Goal: Transaction & Acquisition: Purchase product/service

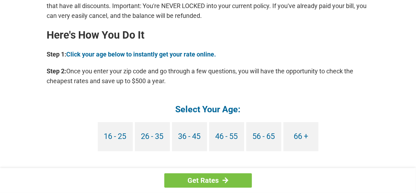
scroll to position [630, 0]
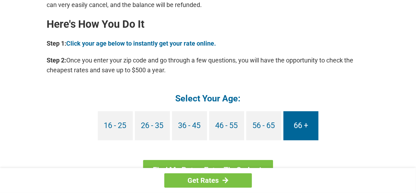
click at [311, 131] on link "66 +" at bounding box center [300, 125] width 35 height 29
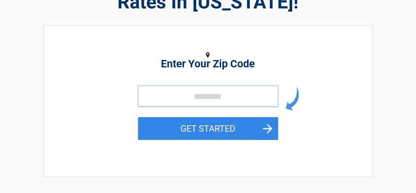
click at [166, 106] on input "tel" at bounding box center [208, 95] width 140 height 21
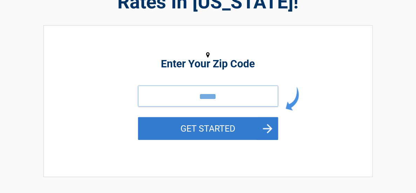
type input "*****"
click at [200, 140] on button "GET STARTED" at bounding box center [208, 128] width 140 height 23
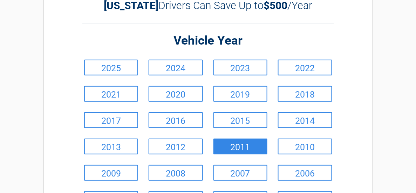
scroll to position [70, 0]
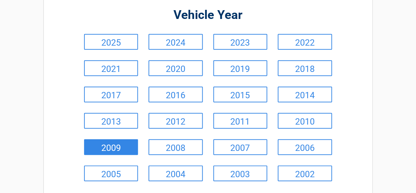
click at [89, 148] on link "2009" at bounding box center [111, 147] width 54 height 16
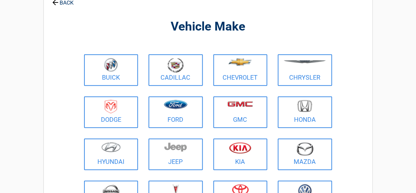
scroll to position [105, 0]
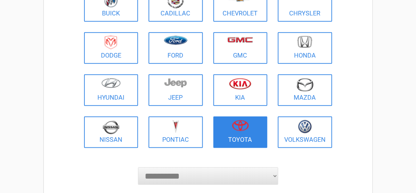
click at [241, 131] on figure at bounding box center [240, 128] width 46 height 16
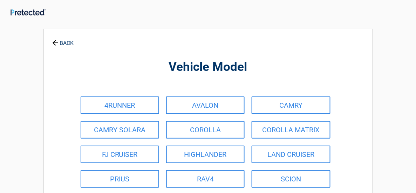
scroll to position [0, 0]
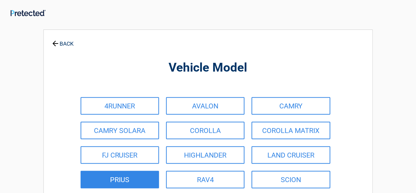
click at [129, 182] on link "PRIUS" at bounding box center [120, 180] width 78 height 18
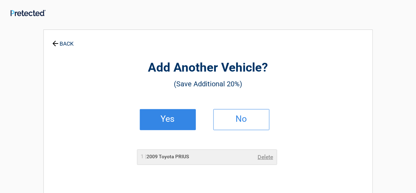
click at [178, 118] on h2 "Yes" at bounding box center [167, 118] width 41 height 5
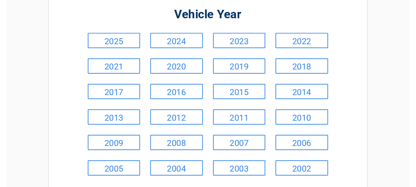
scroll to position [105, 0]
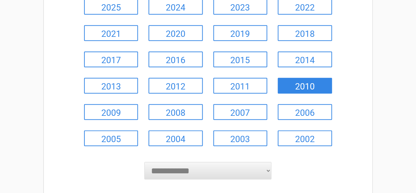
click at [307, 88] on link "2010" at bounding box center [305, 86] width 54 height 16
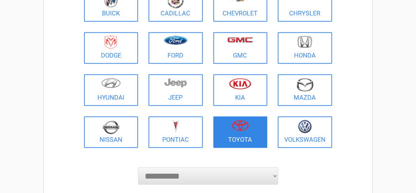
click at [258, 139] on link "Toyota" at bounding box center [240, 132] width 54 height 32
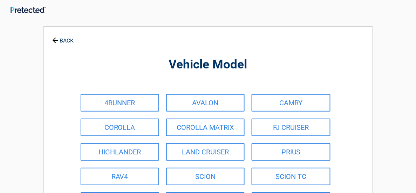
scroll to position [0, 0]
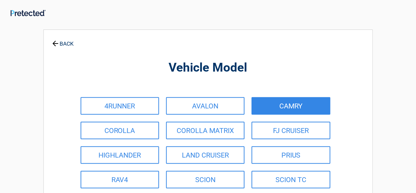
click at [309, 106] on link "CAMRY" at bounding box center [290, 106] width 78 height 18
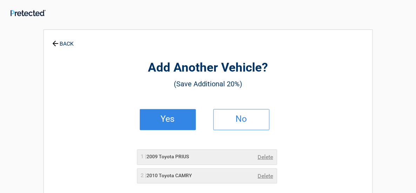
click at [171, 120] on h2 "Yes" at bounding box center [167, 118] width 41 height 5
